Goal: Task Accomplishment & Management: Manage account settings

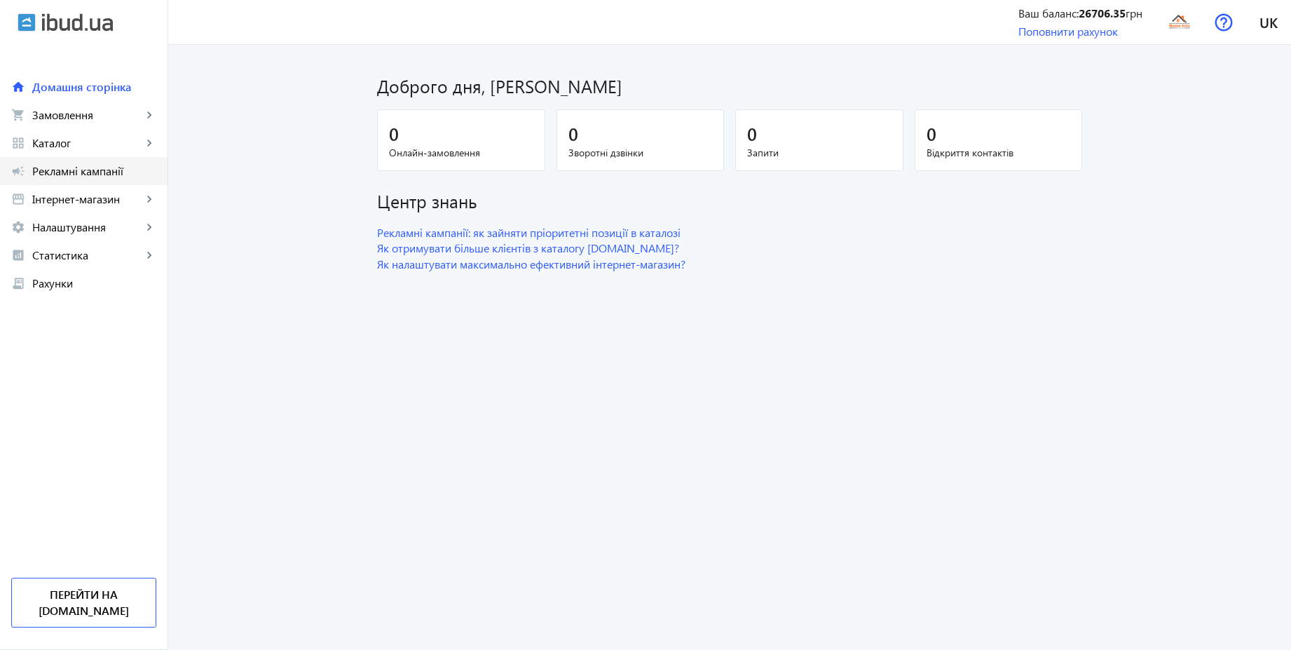
click at [95, 176] on span "Рекламні кампанії" at bounding box center [94, 171] width 124 height 14
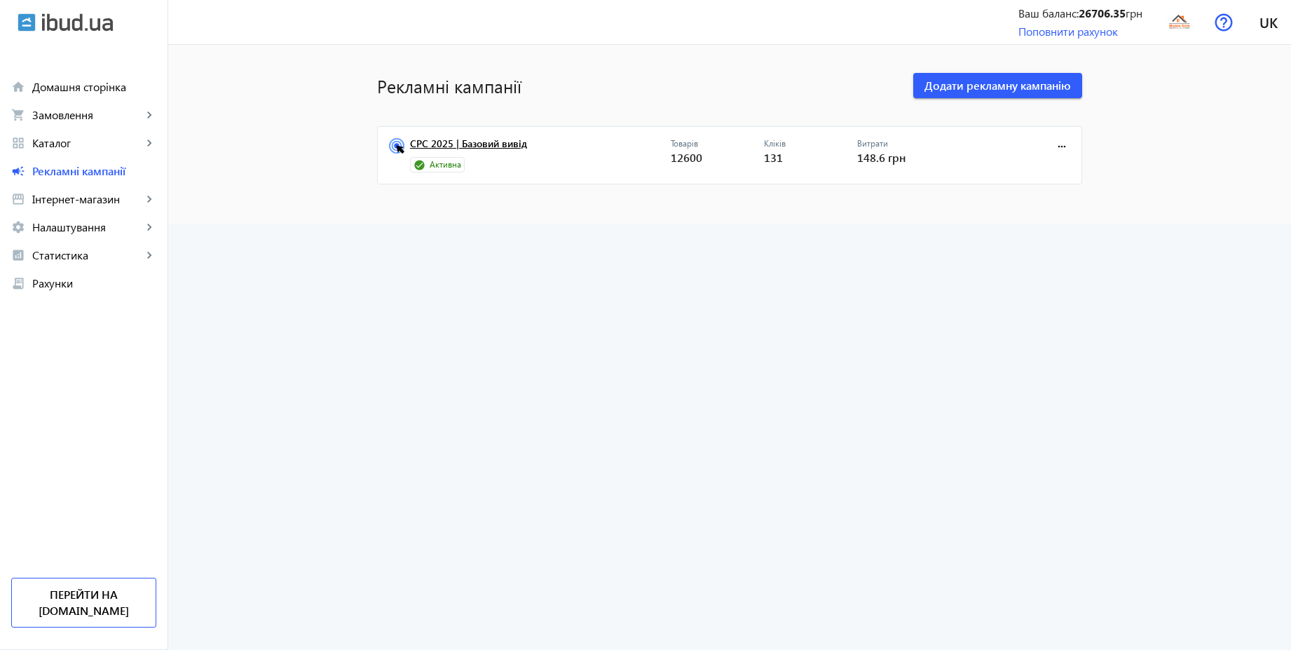
click at [477, 138] on link "CPC 2025 | Базовий вивід" at bounding box center [540, 148] width 261 height 20
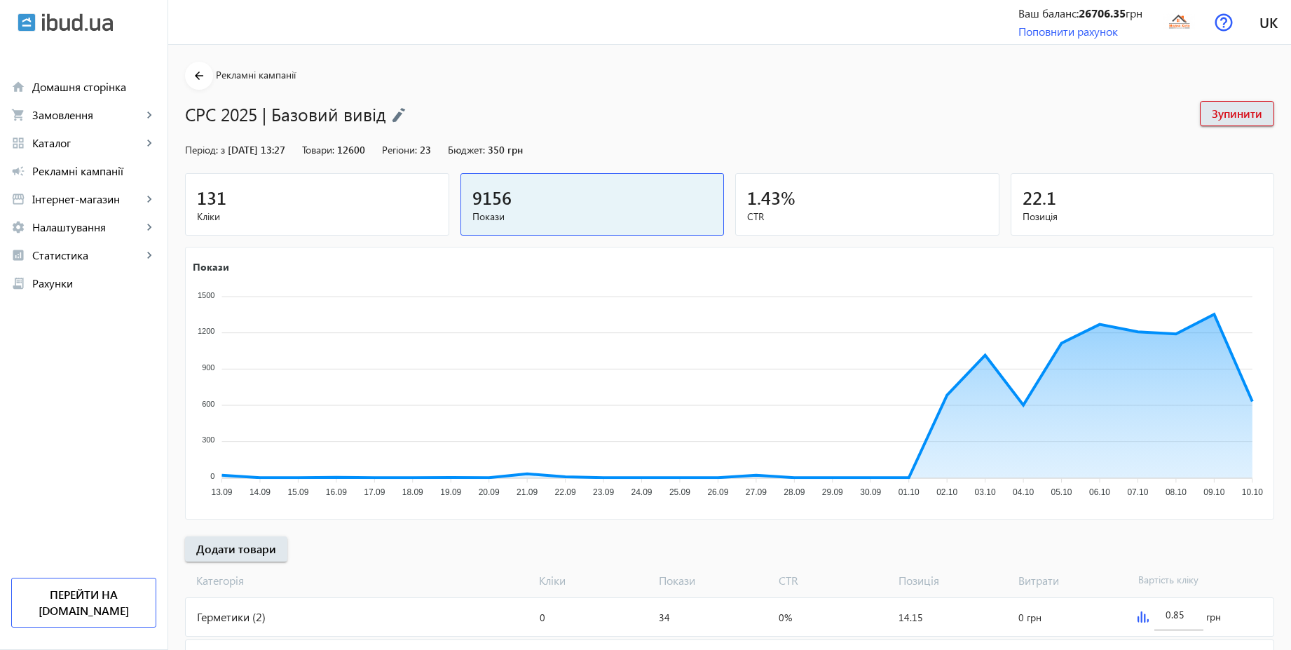
click at [339, 189] on div "131" at bounding box center [317, 197] width 240 height 25
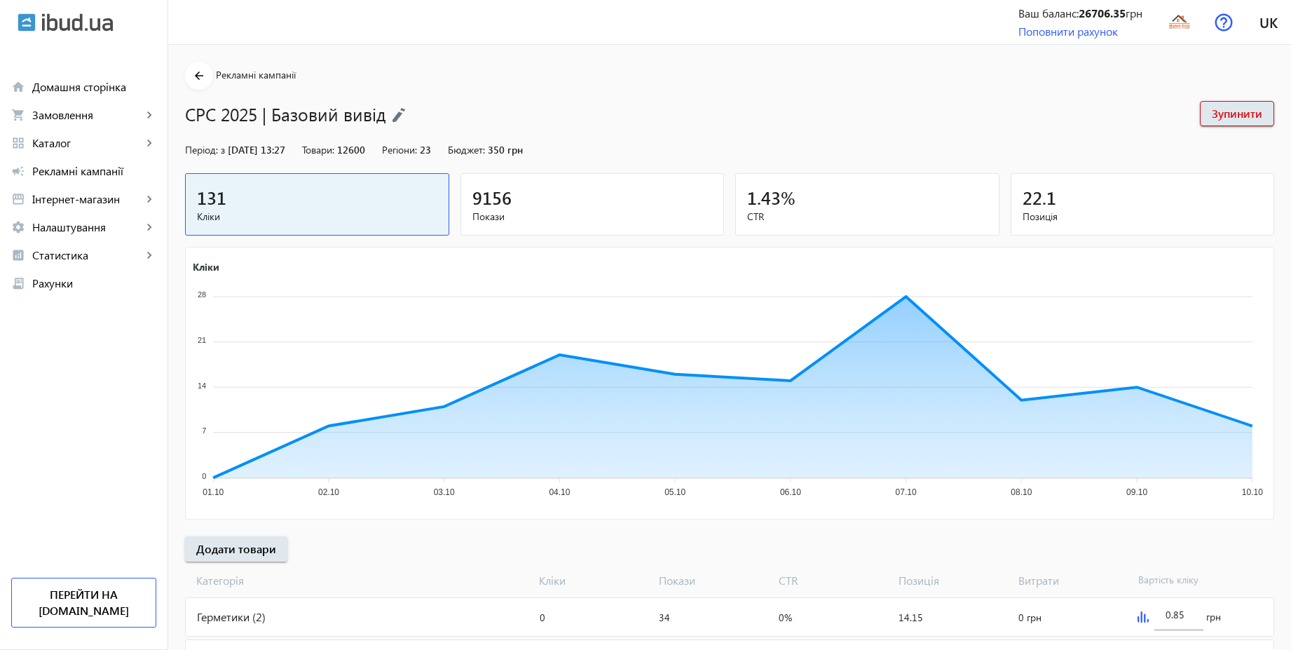
click at [595, 206] on div "9156" at bounding box center [592, 197] width 240 height 25
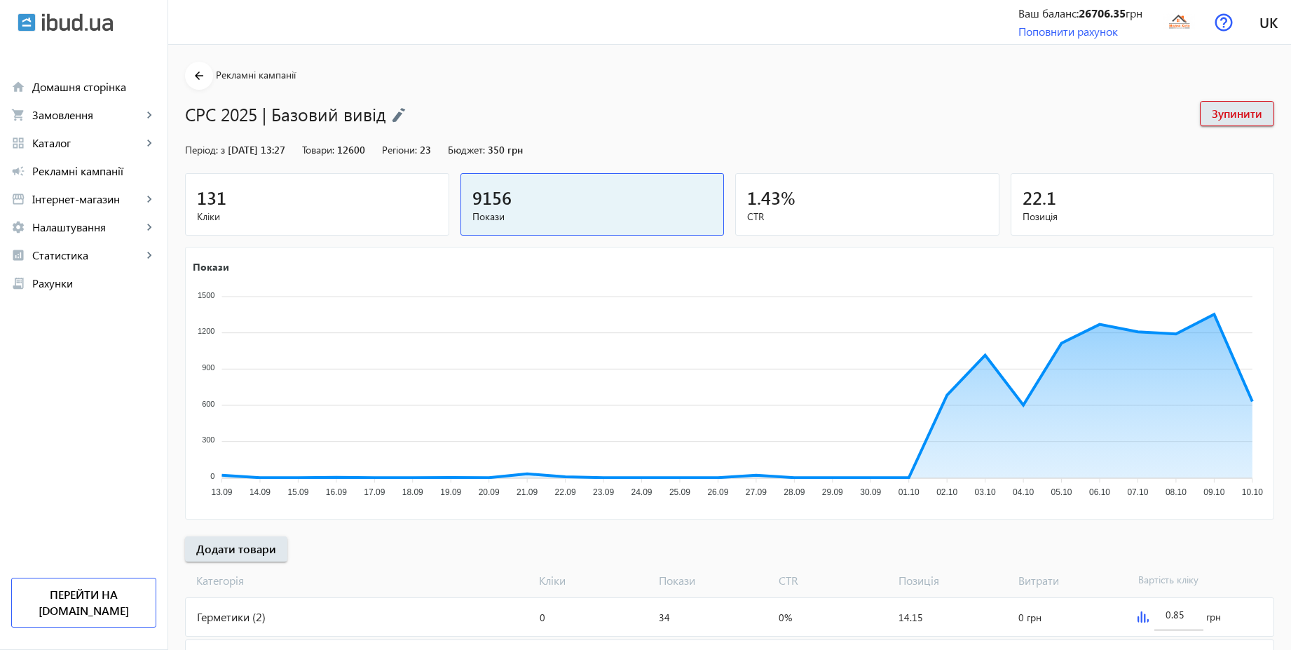
click at [391, 198] on div "131" at bounding box center [317, 197] width 240 height 25
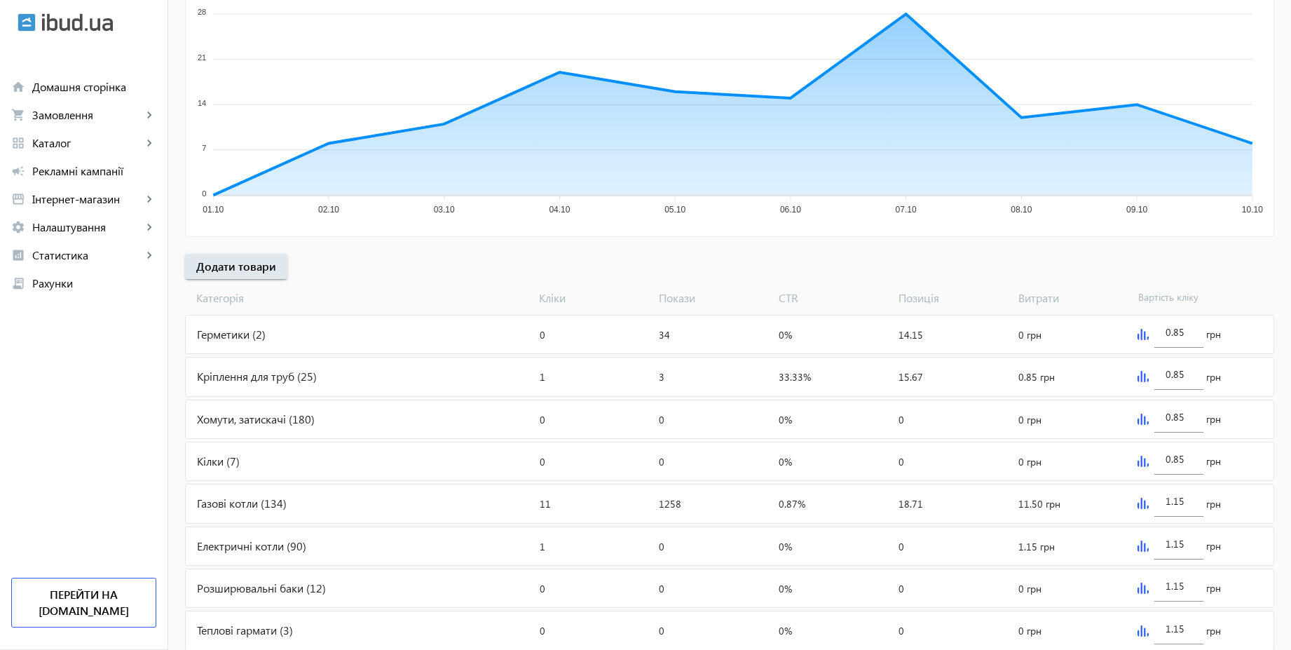
scroll to position [470, 0]
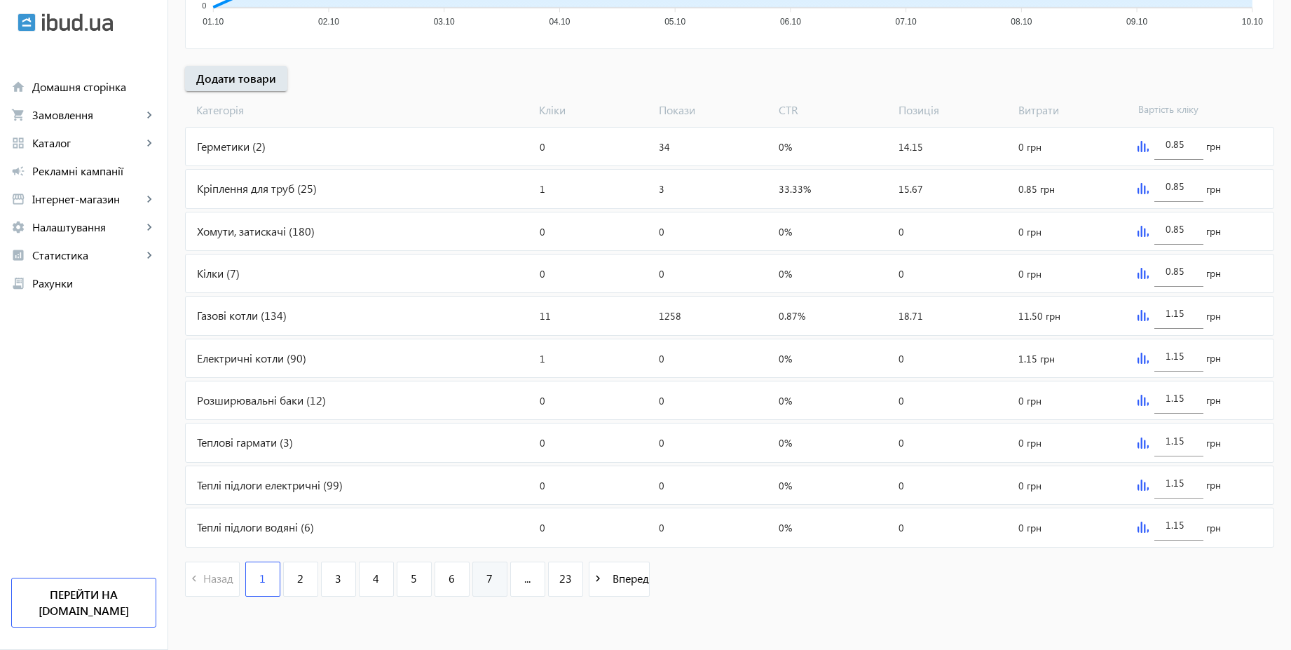
click at [486, 571] on span "7" at bounding box center [489, 577] width 6 height 15
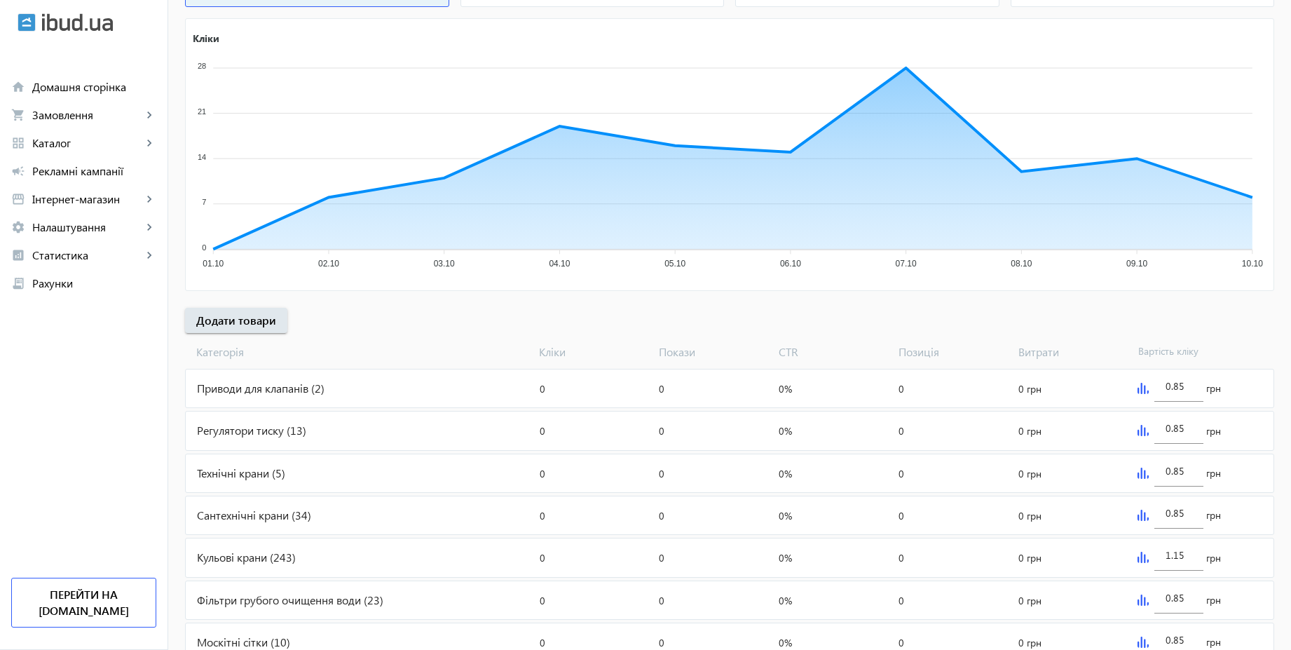
scroll to position [470, 0]
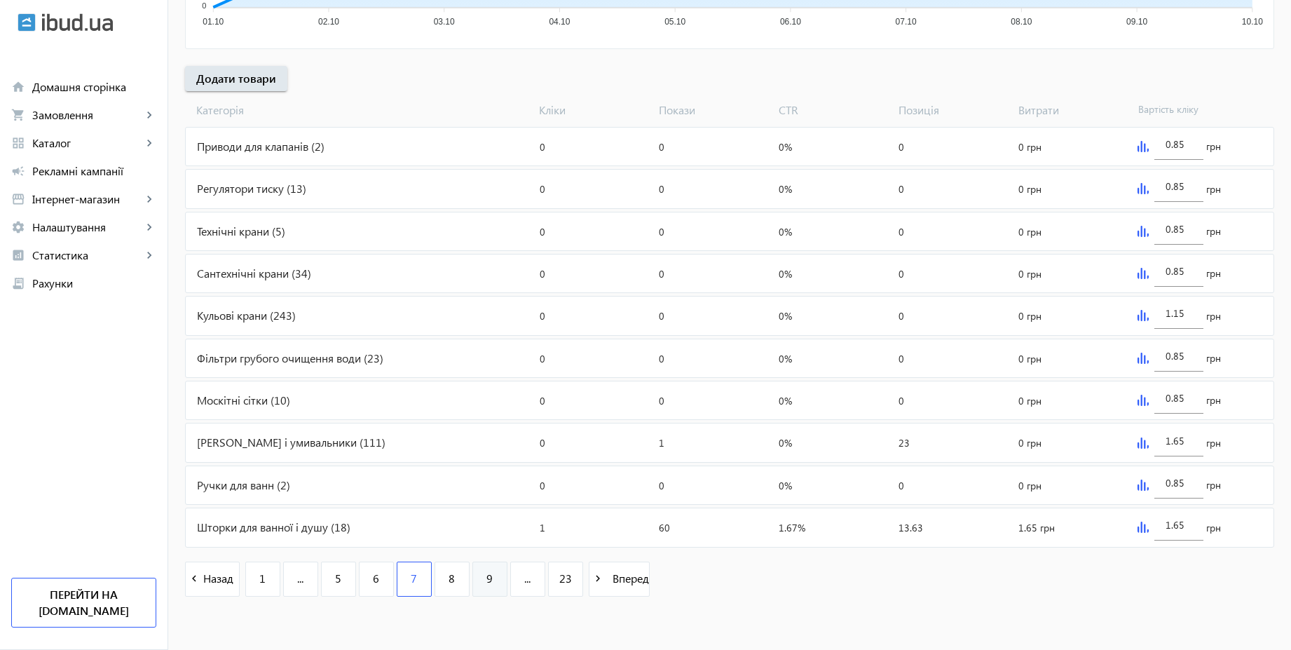
click at [474, 580] on link "9" at bounding box center [489, 578] width 35 height 35
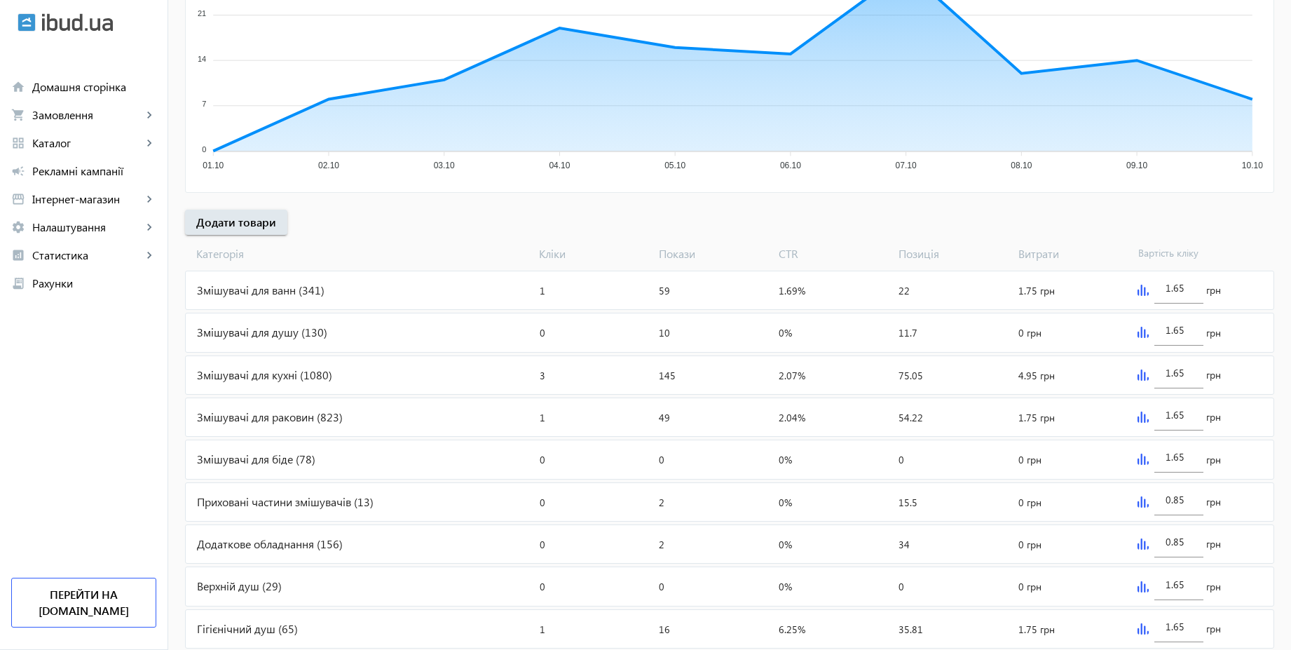
scroll to position [470, 0]
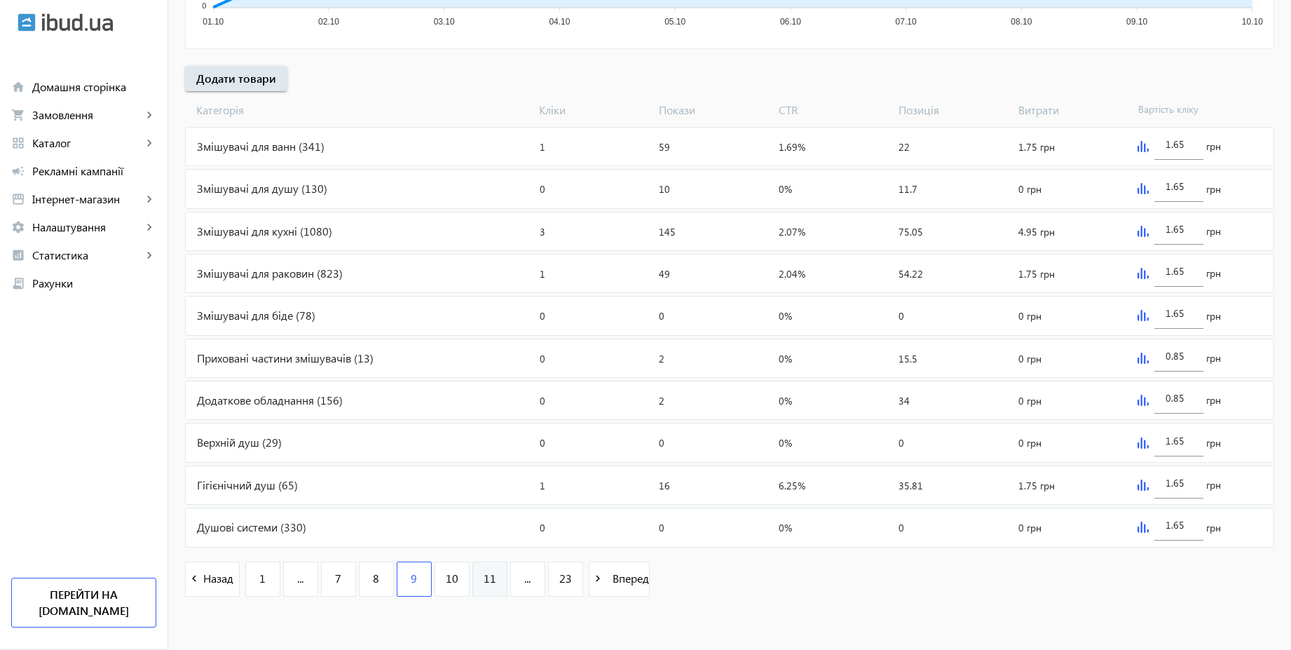
click at [484, 585] on span "11" at bounding box center [490, 577] width 13 height 15
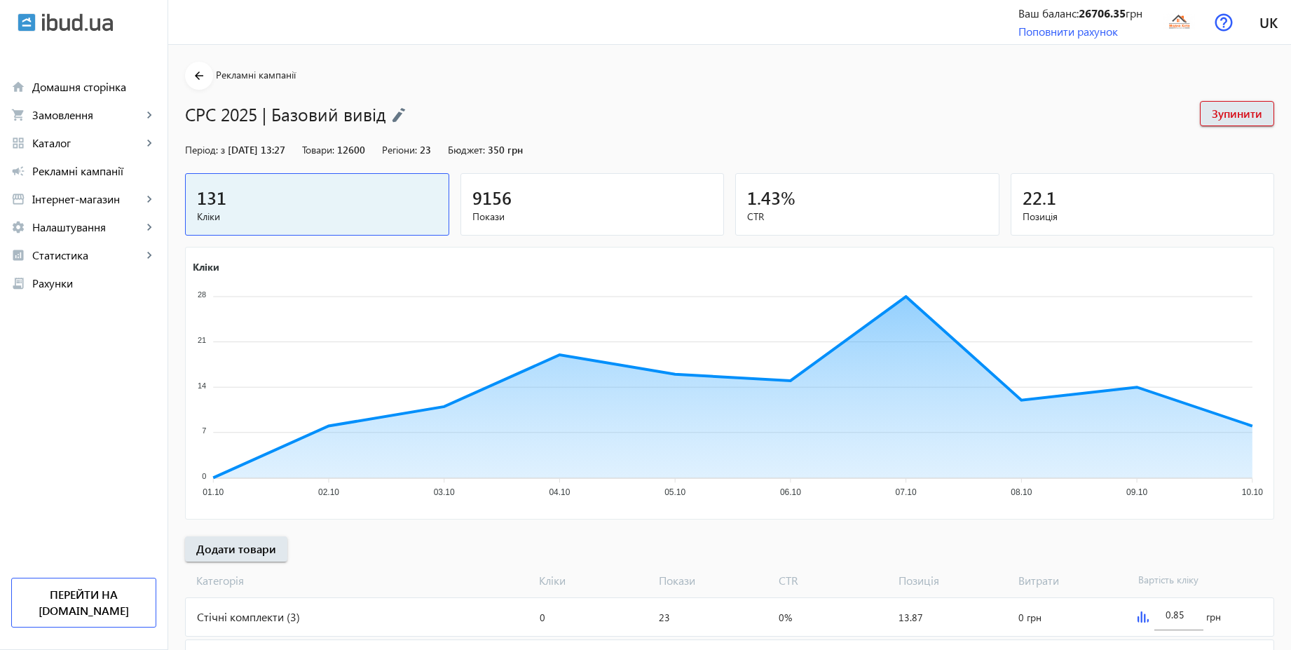
scroll to position [470, 0]
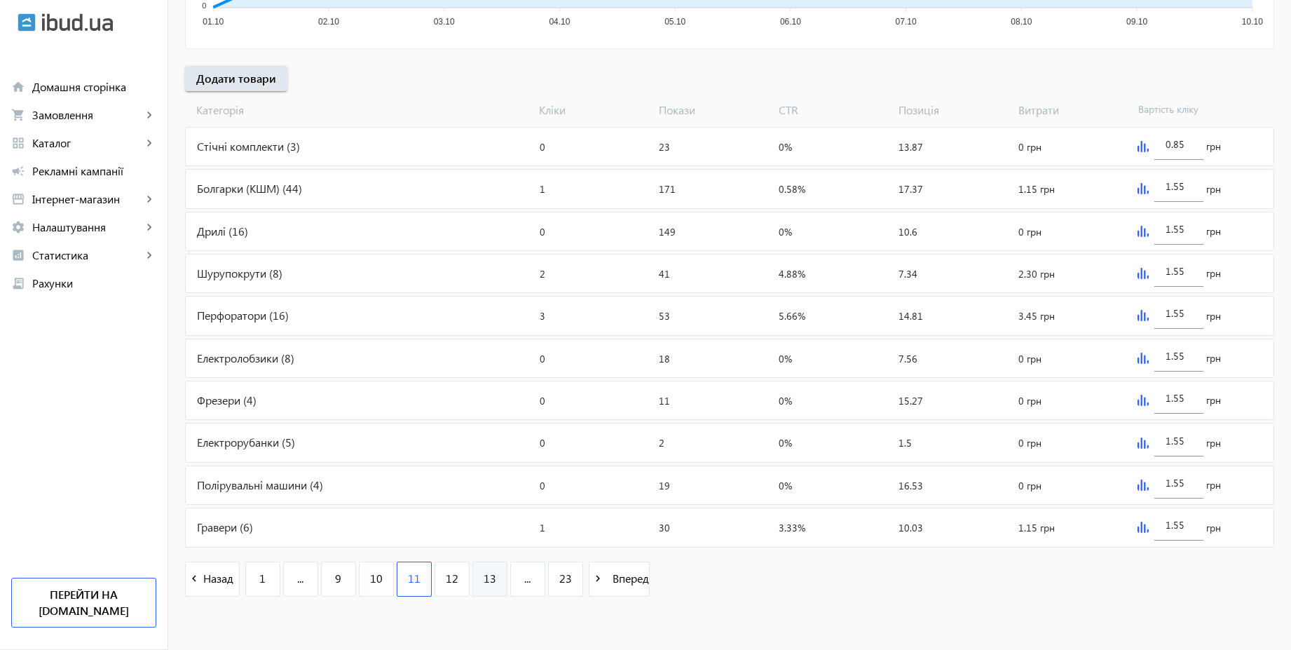
click at [485, 588] on link "13" at bounding box center [489, 578] width 35 height 35
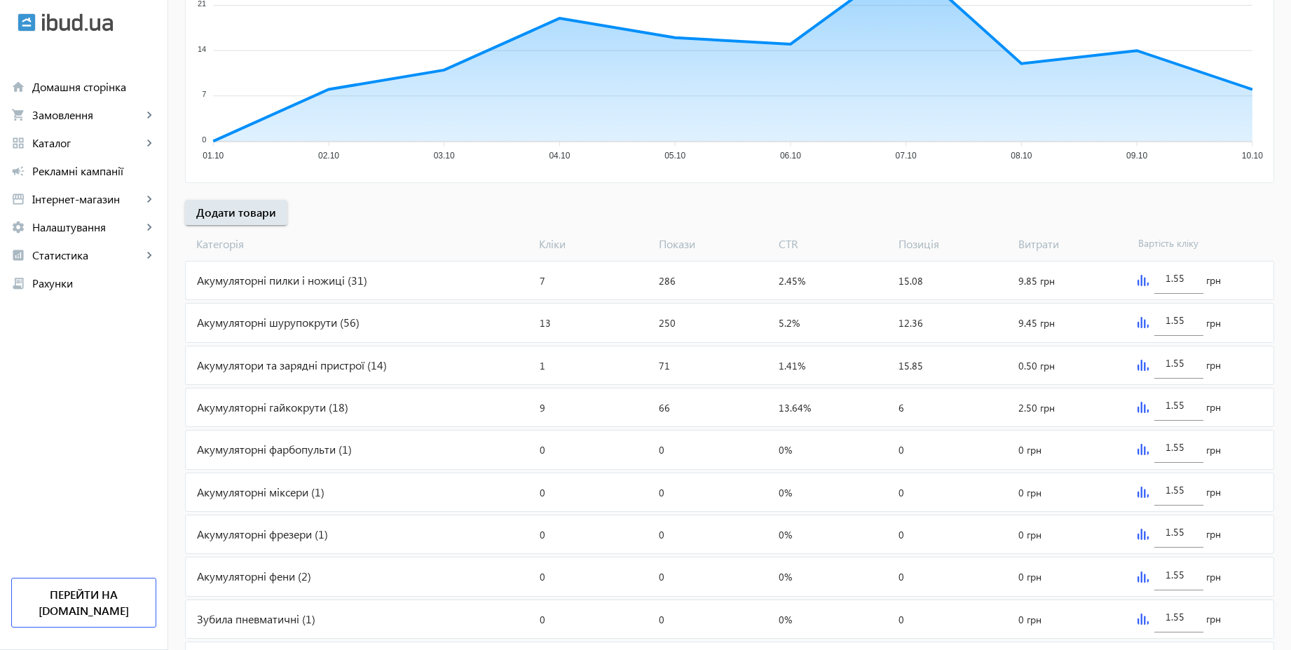
scroll to position [470, 0]
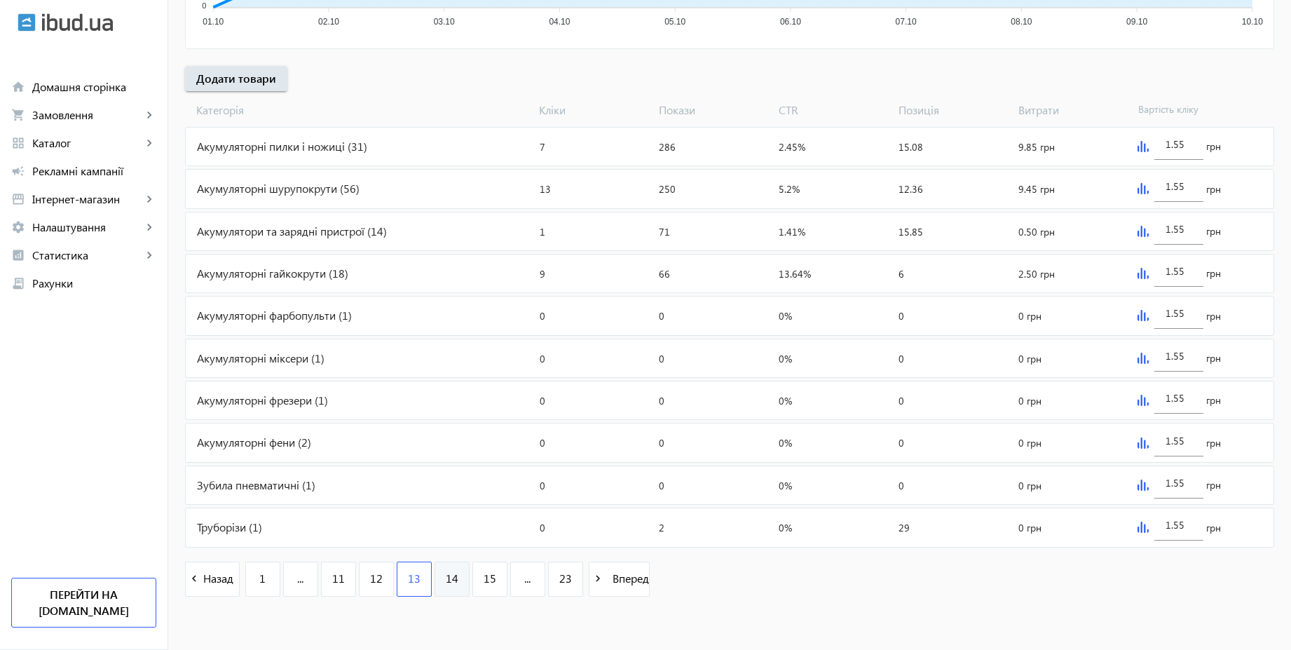
click at [446, 582] on span "14" at bounding box center [452, 577] width 13 height 15
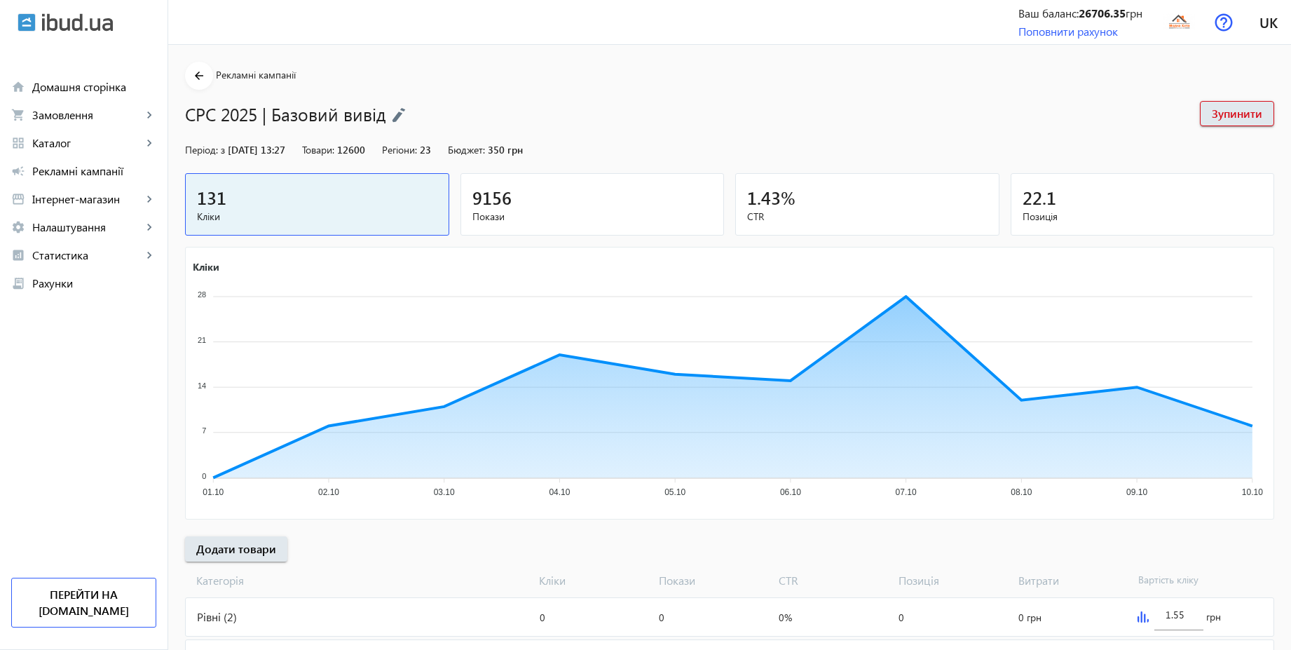
scroll to position [470, 0]
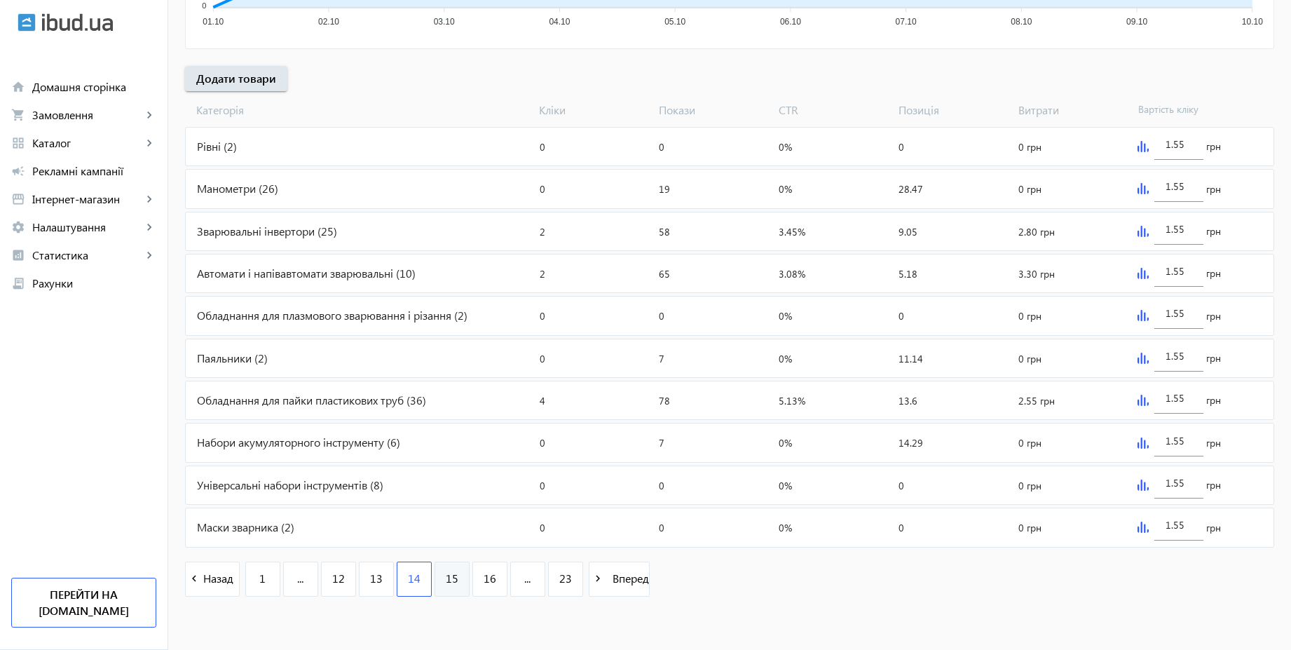
click at [447, 580] on span "15" at bounding box center [452, 577] width 13 height 15
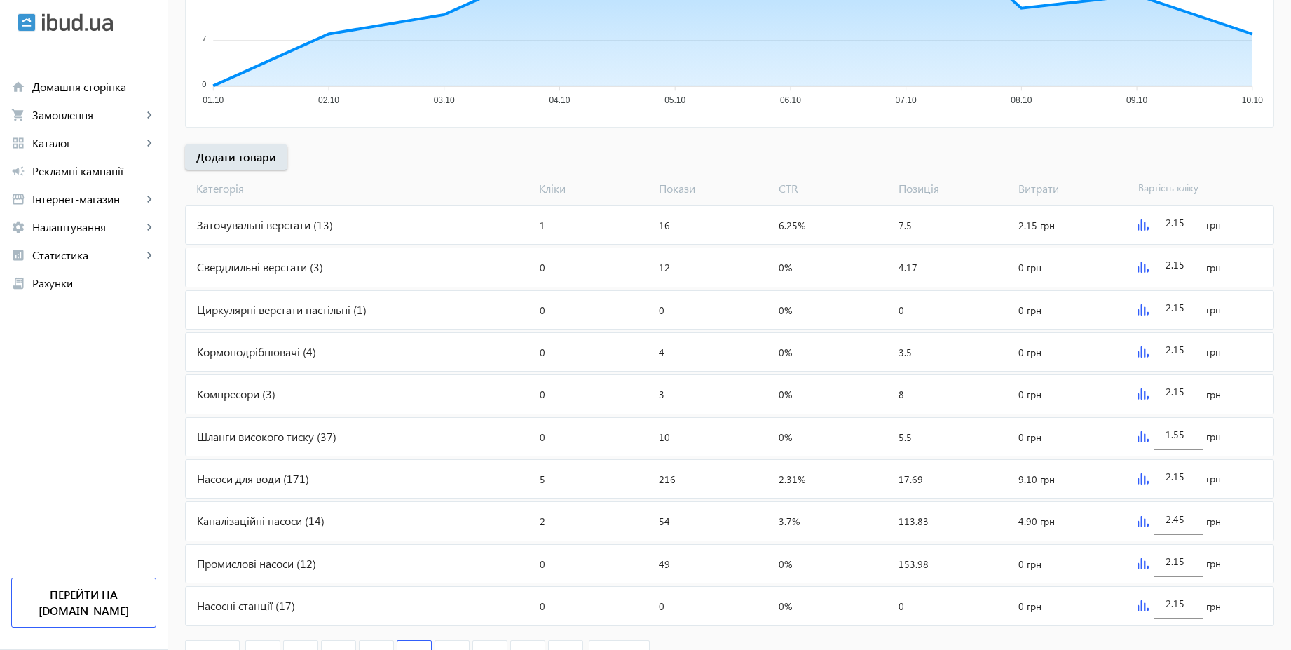
scroll to position [470, 0]
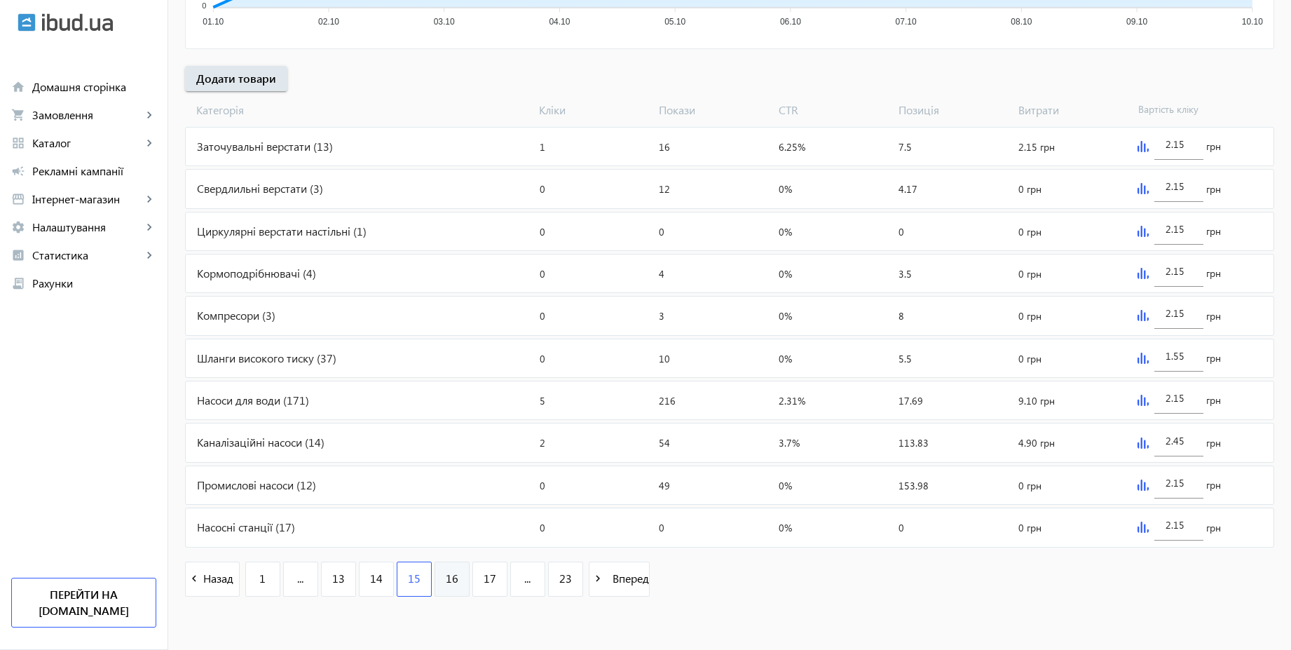
click at [449, 577] on link "16" at bounding box center [452, 578] width 35 height 35
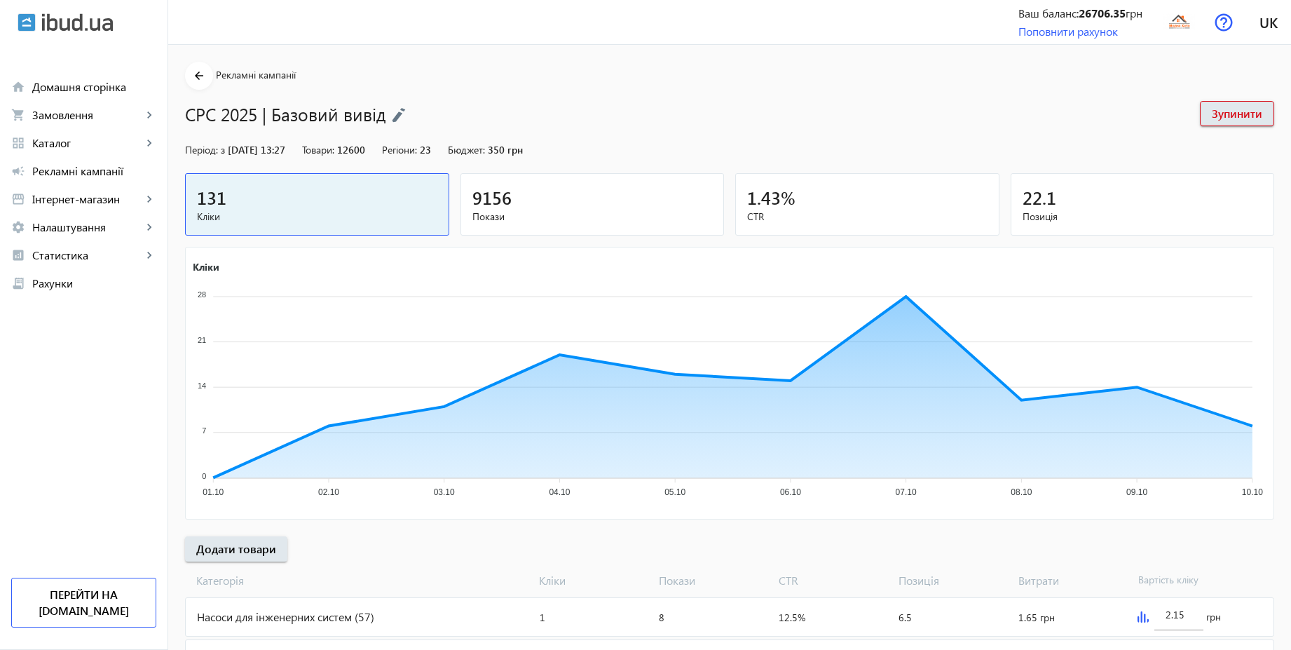
scroll to position [470, 0]
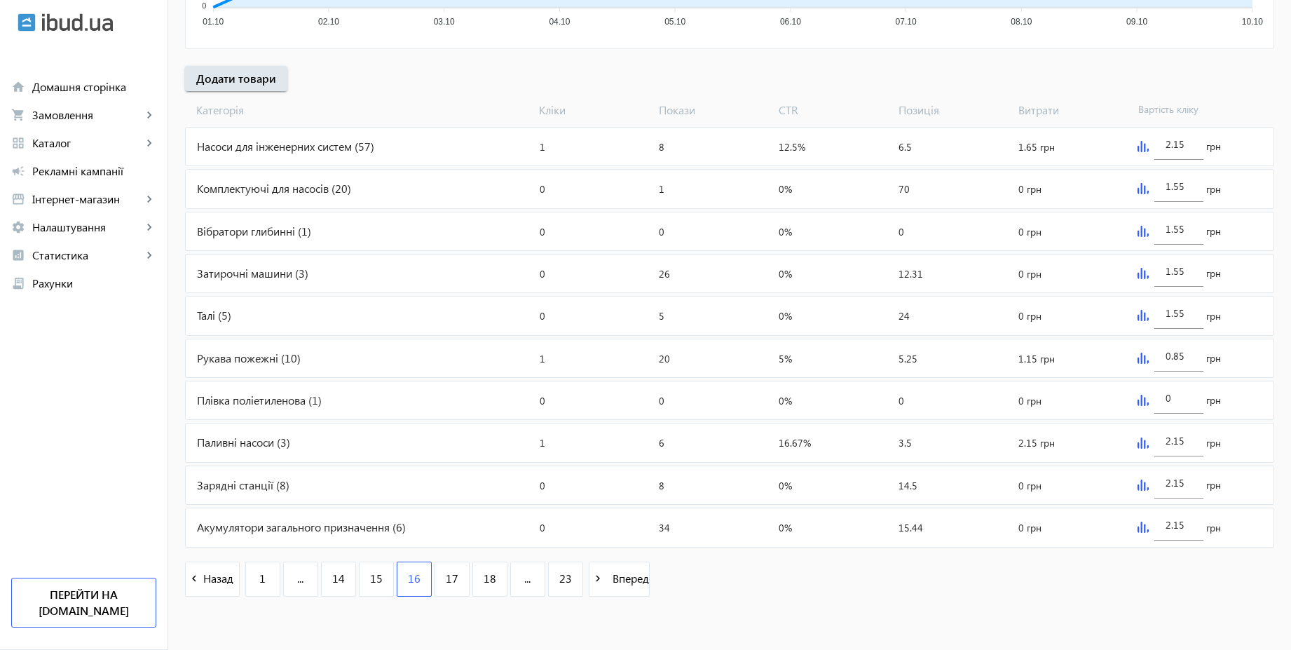
click at [1137, 400] on img at bounding box center [1142, 400] width 11 height 11
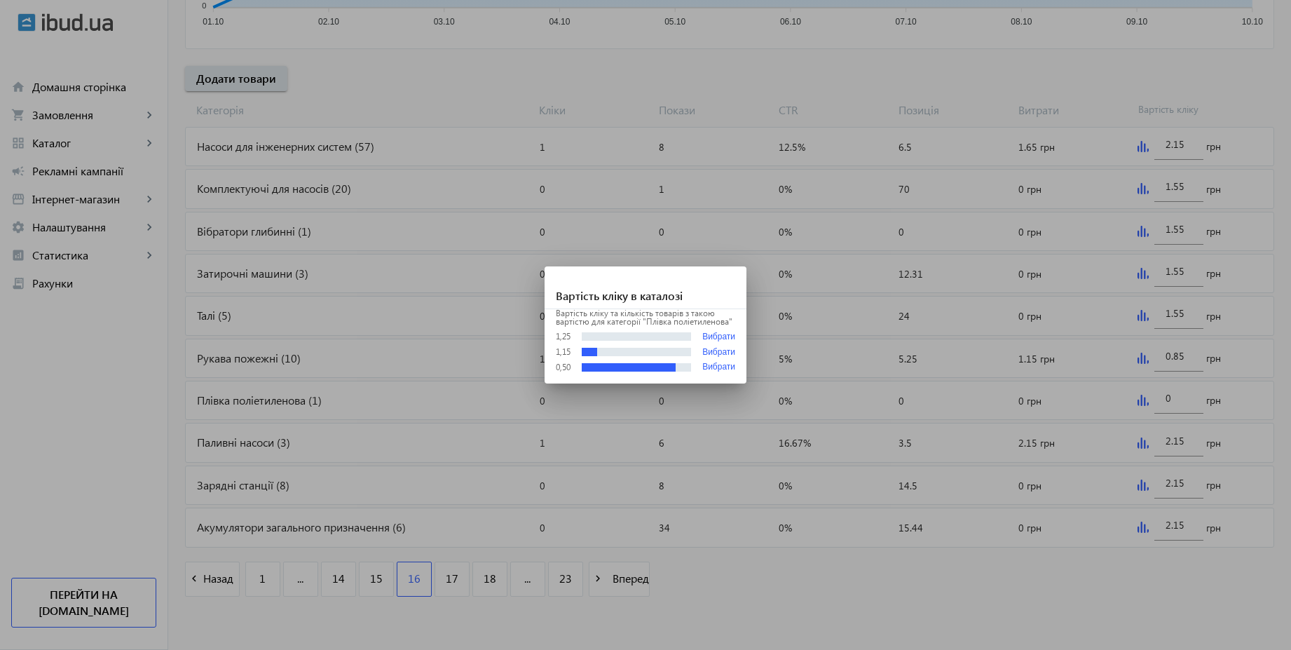
scroll to position [0, 0]
click at [1184, 395] on div at bounding box center [645, 325] width 1291 height 650
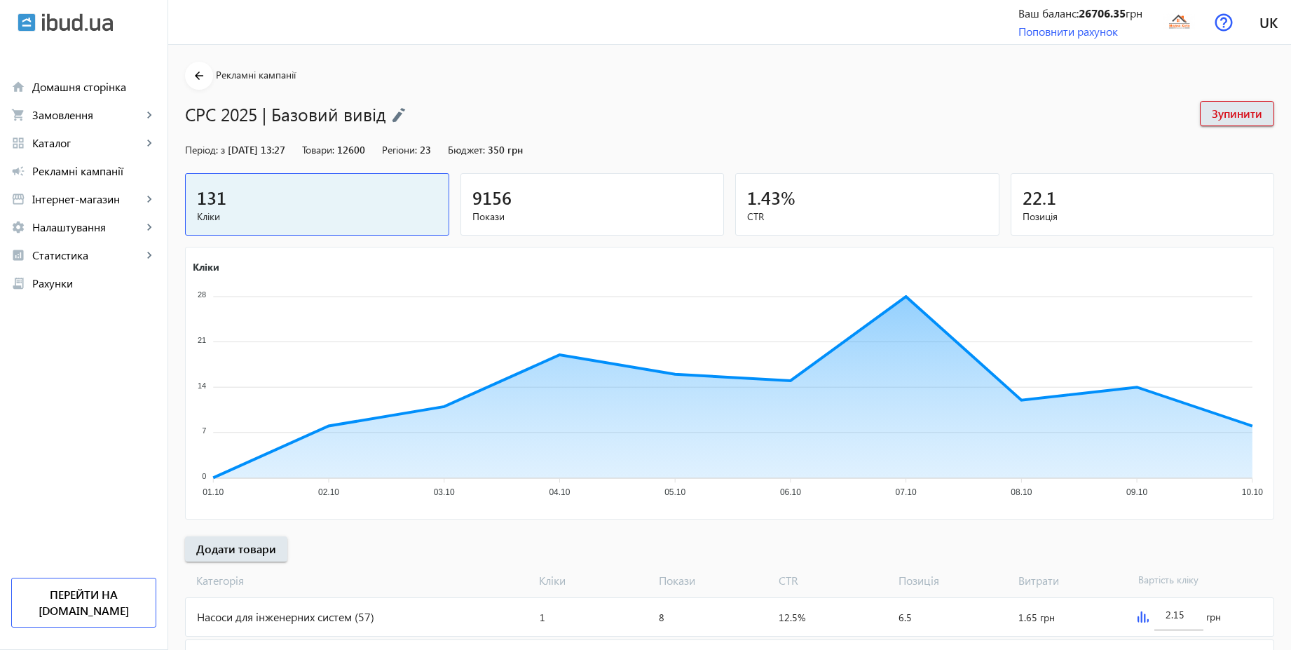
scroll to position [470, 0]
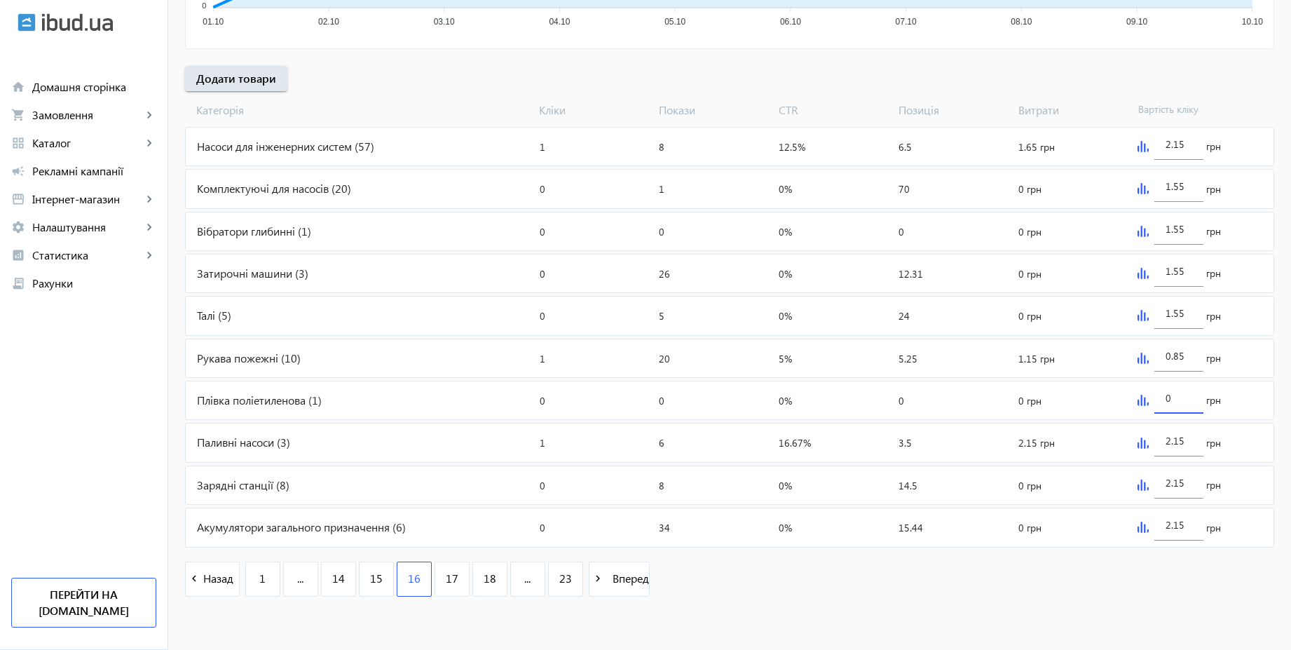
drag, startPoint x: 1184, startPoint y: 399, endPoint x: 1135, endPoint y: 392, distance: 48.8
click at [1135, 392] on div "0 грн" at bounding box center [1203, 400] width 142 height 38
type input "1.15"
click at [1177, 596] on div "navigate_before Назад 1 ... 14 15 16 17 18 ... 23 navigate_next Вперед" at bounding box center [729, 580] width 1089 height 60
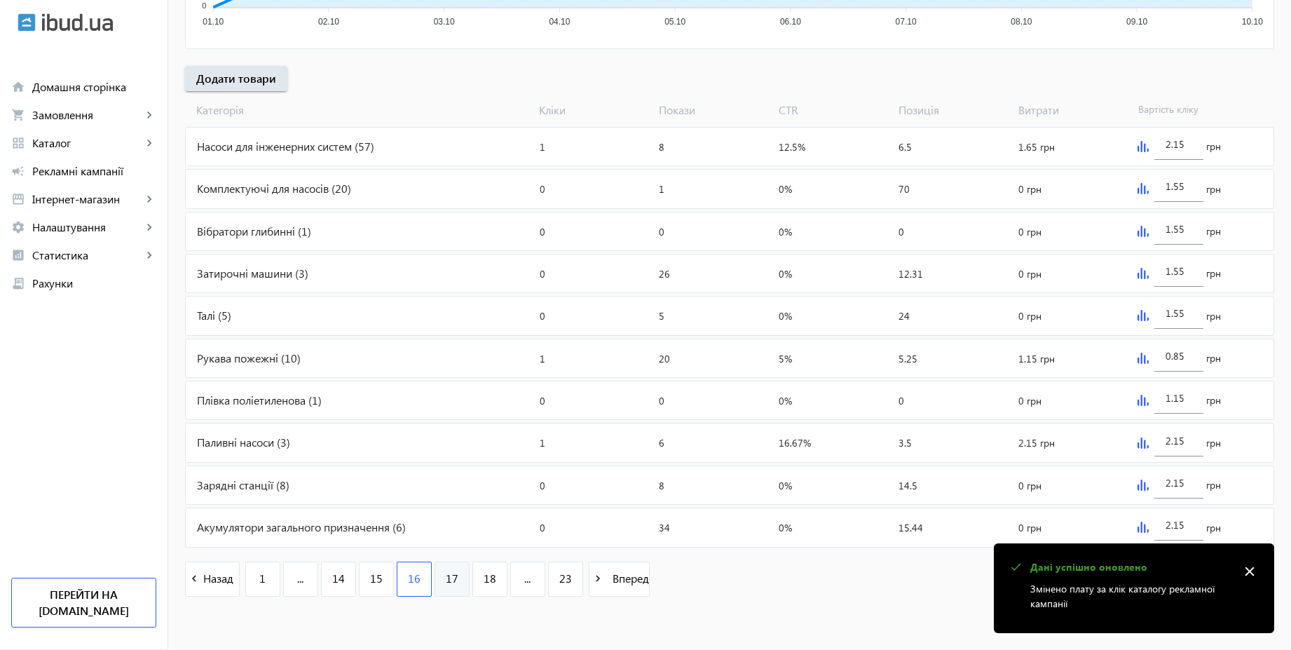
click at [452, 579] on link "17" at bounding box center [452, 578] width 35 height 35
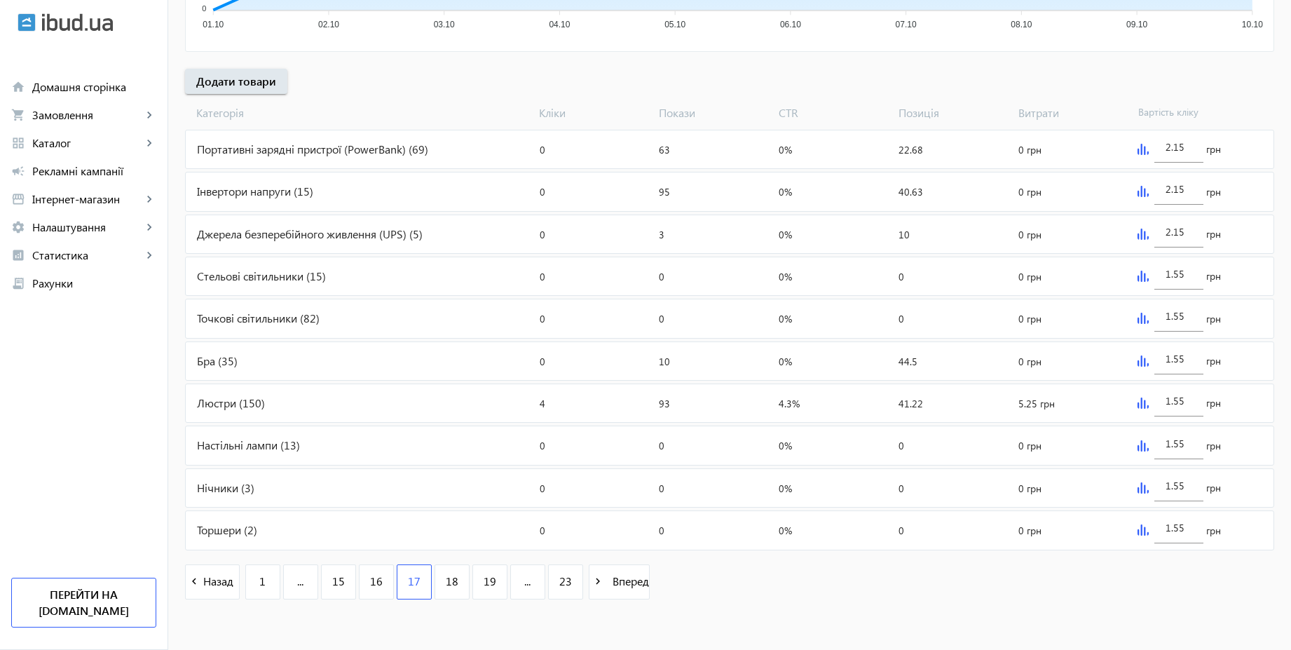
scroll to position [470, 0]
click at [368, 568] on link "16" at bounding box center [376, 578] width 35 height 35
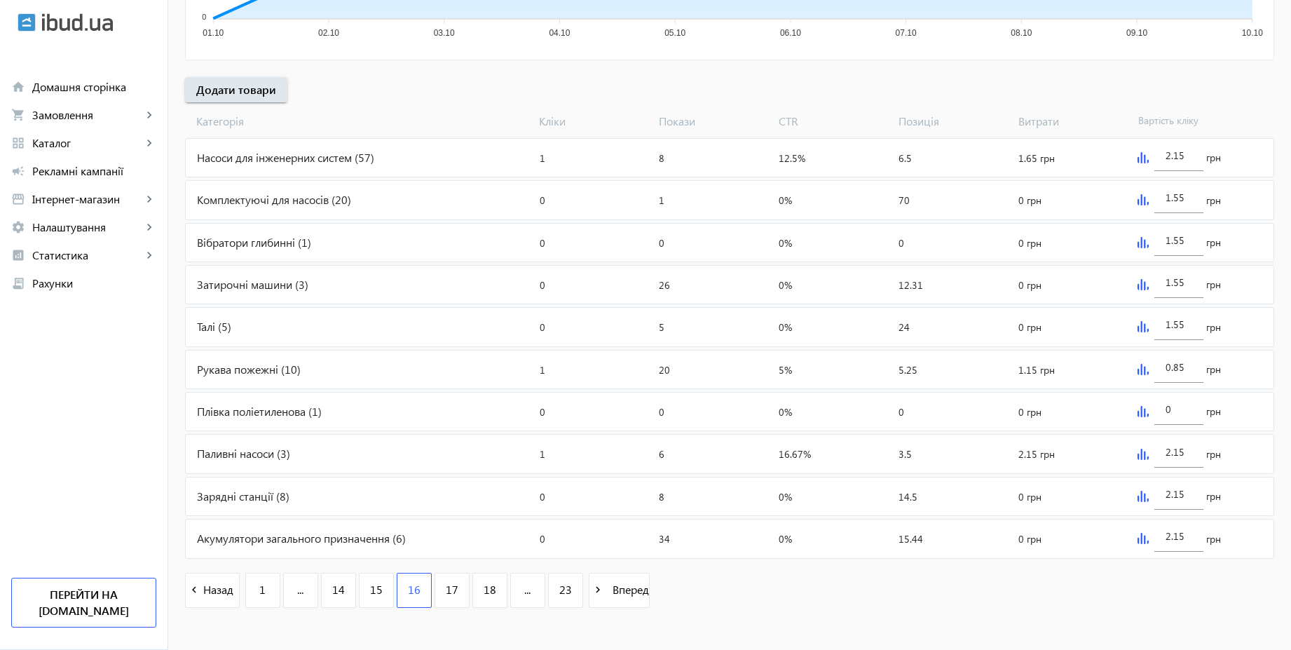
scroll to position [470, 0]
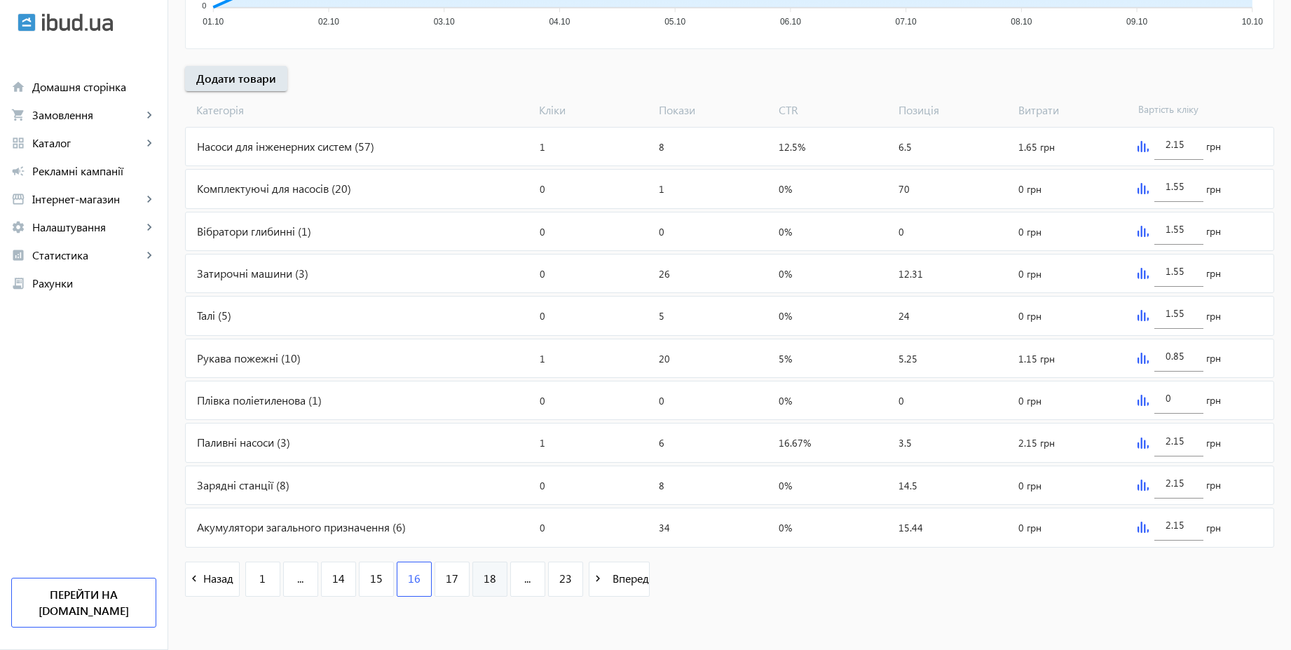
click at [494, 564] on link "18" at bounding box center [489, 578] width 35 height 35
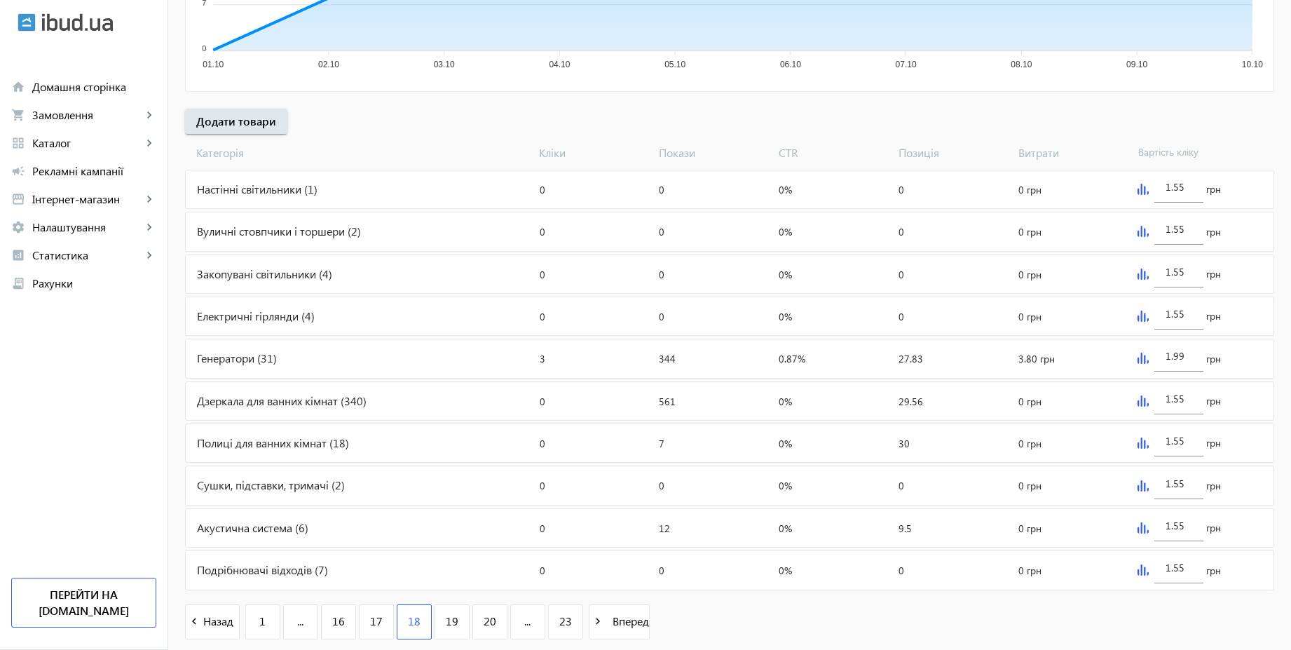
scroll to position [470, 0]
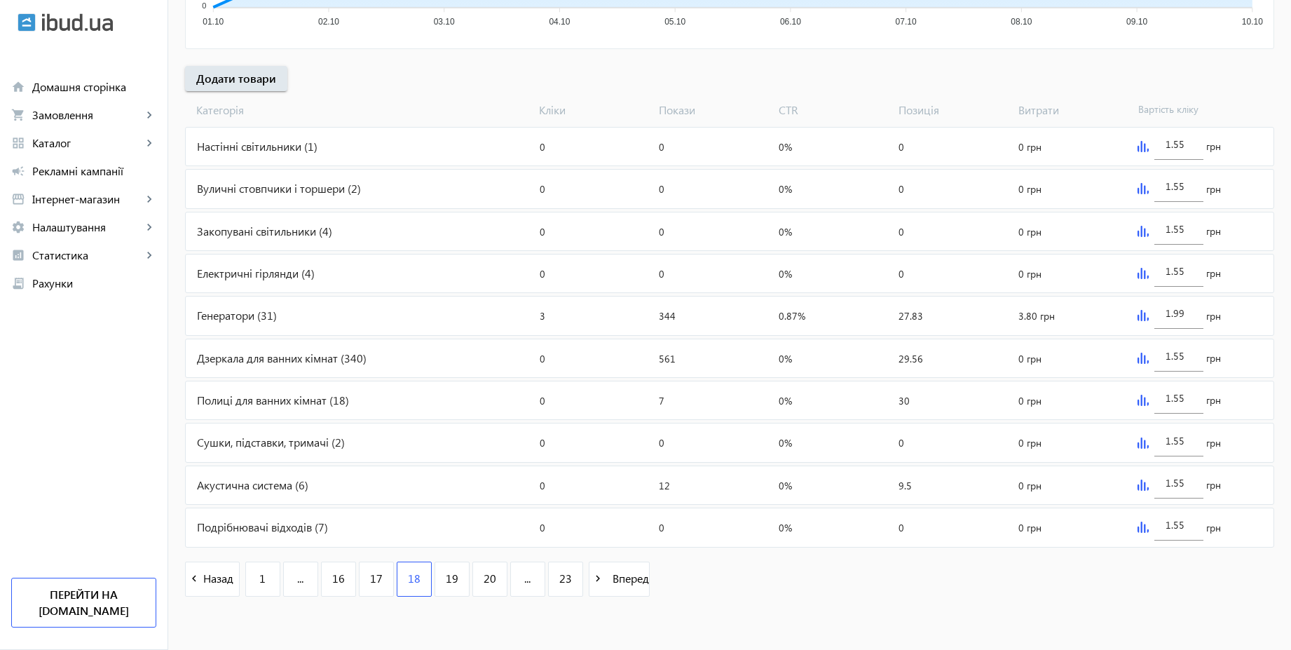
click at [322, 311] on div "Генератори (31)" at bounding box center [360, 315] width 348 height 38
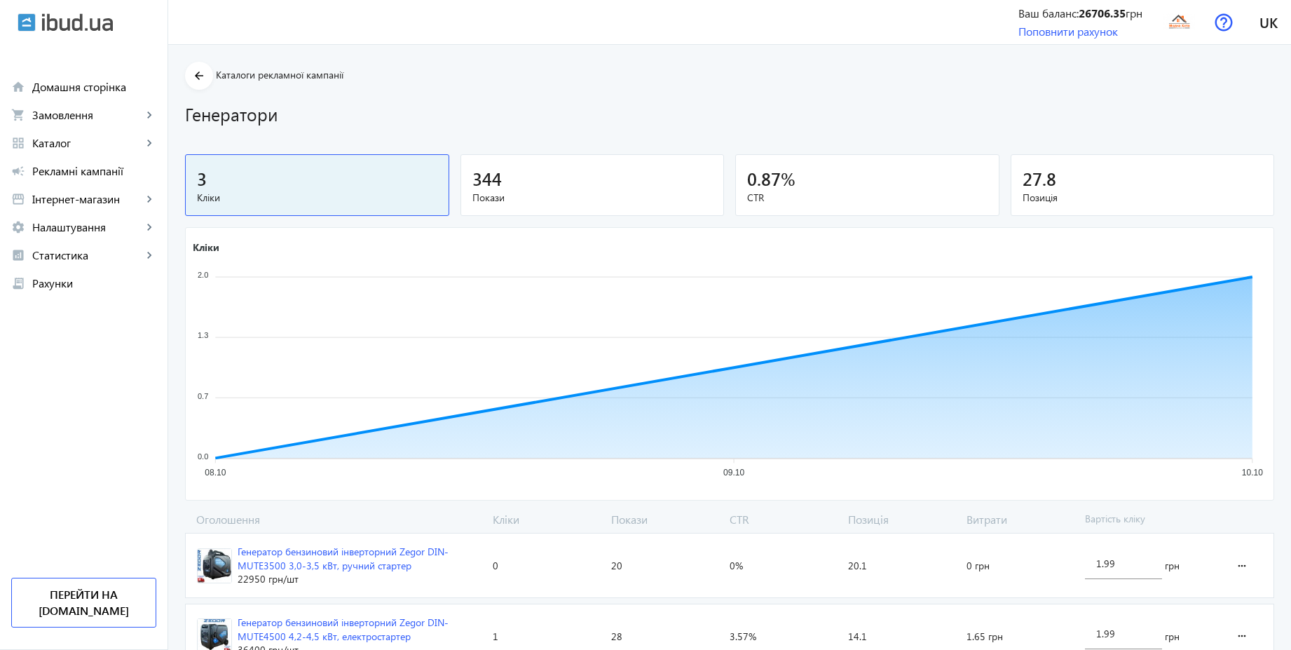
click at [601, 176] on div "344" at bounding box center [592, 178] width 240 height 25
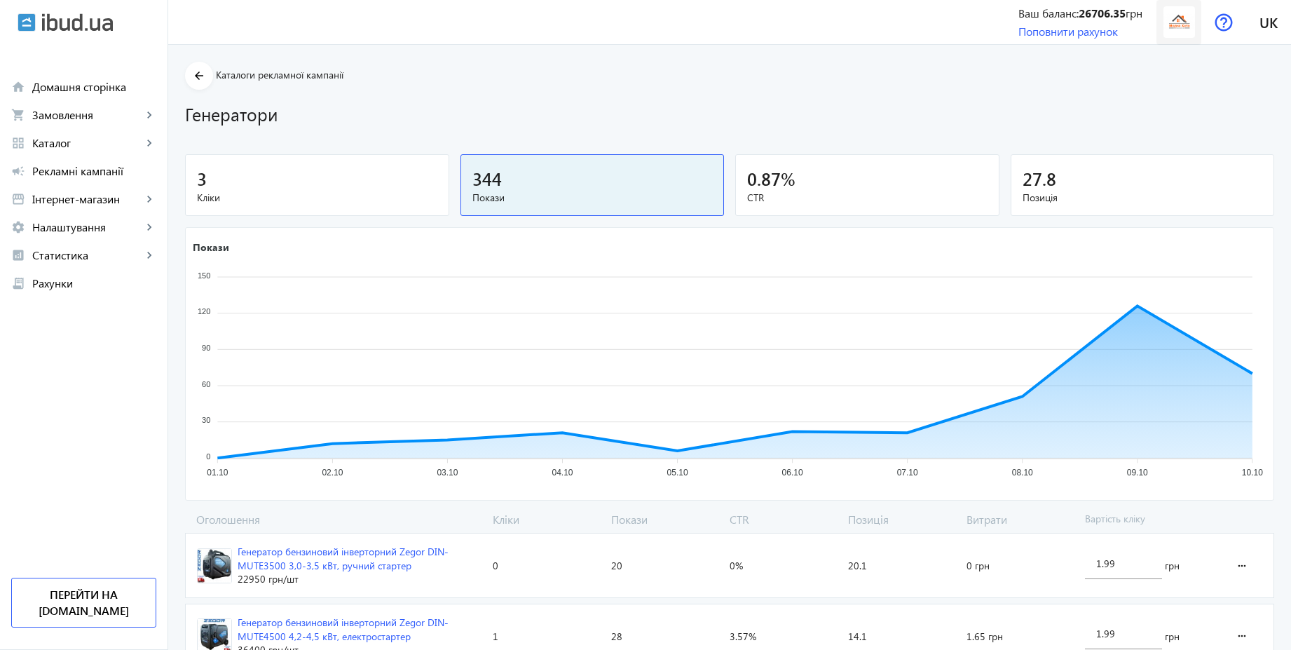
click at [1183, 21] on img at bounding box center [1179, 22] width 32 height 32
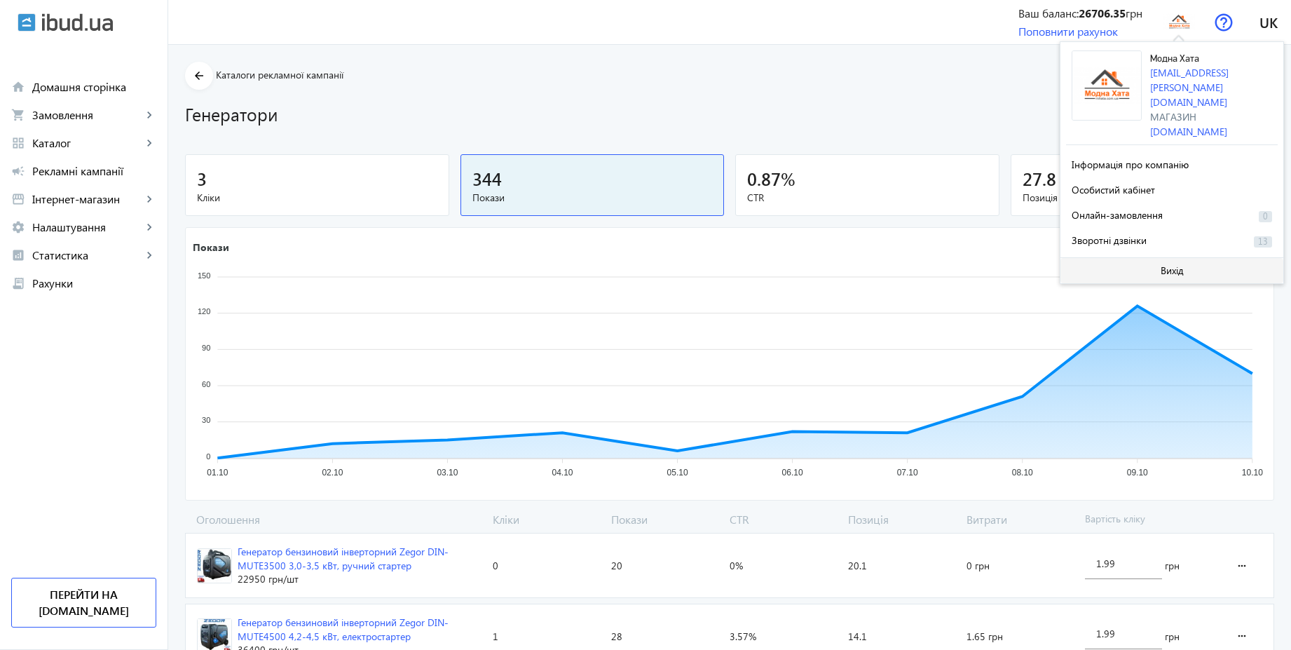
click at [1175, 254] on span at bounding box center [1171, 271] width 223 height 34
